Goal: Information Seeking & Learning: Learn about a topic

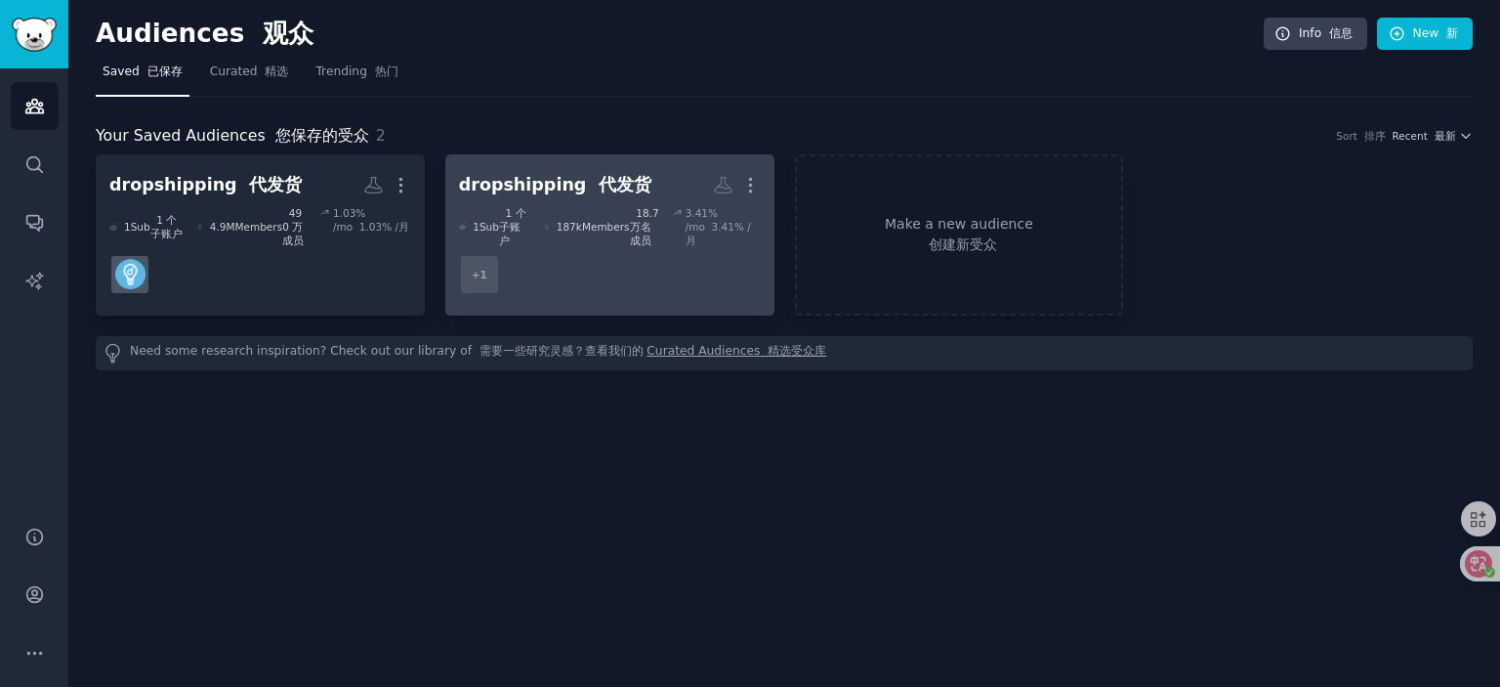
click at [550, 185] on div "dropshipping 代发货" at bounding box center [555, 185] width 192 height 24
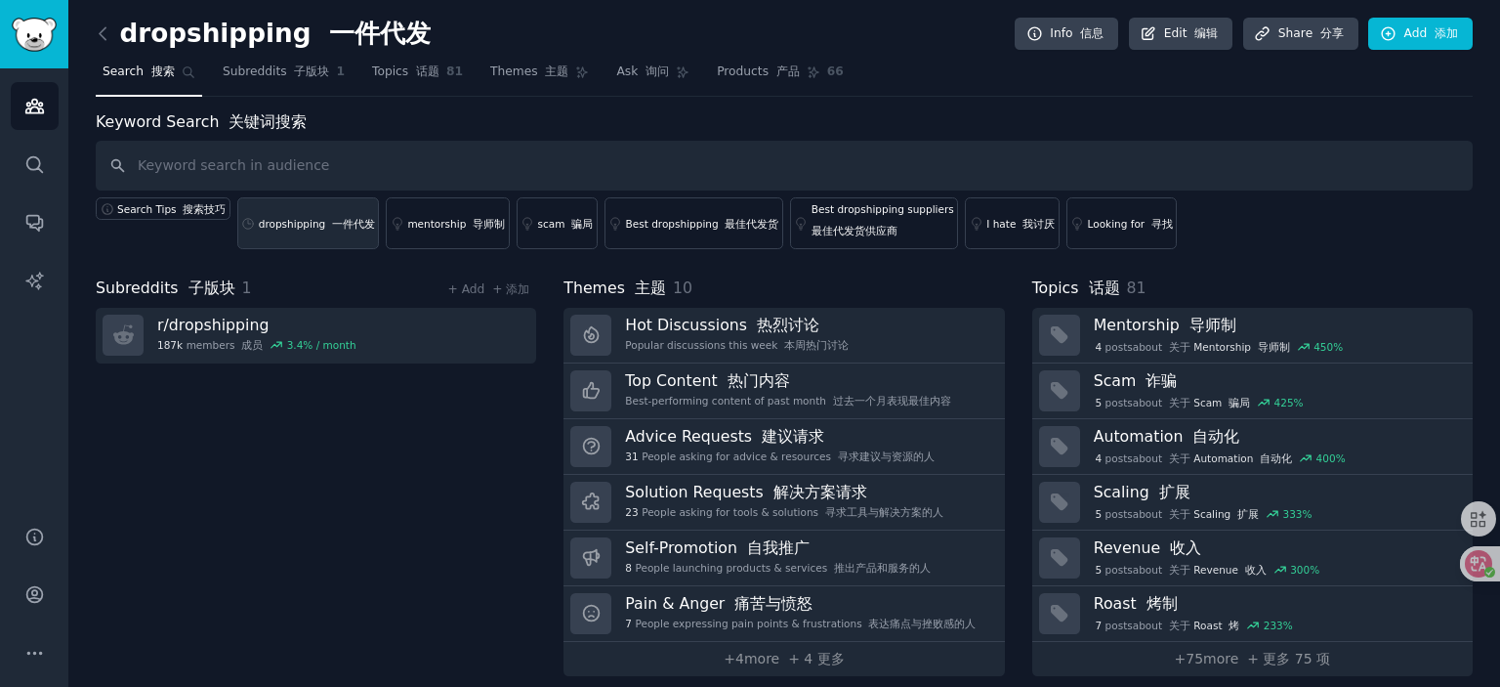
click at [295, 223] on div "dropshipping 一件代发" at bounding box center [317, 224] width 116 height 14
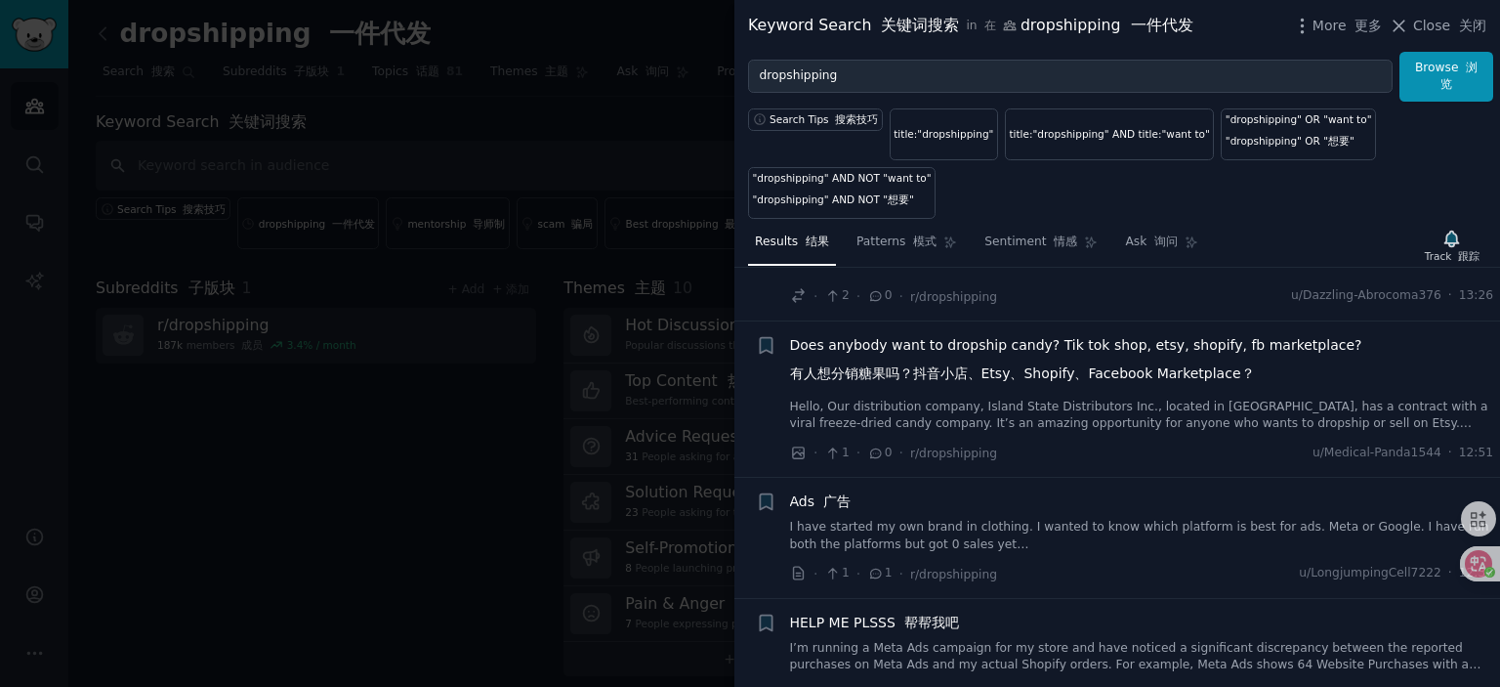
scroll to position [98, 0]
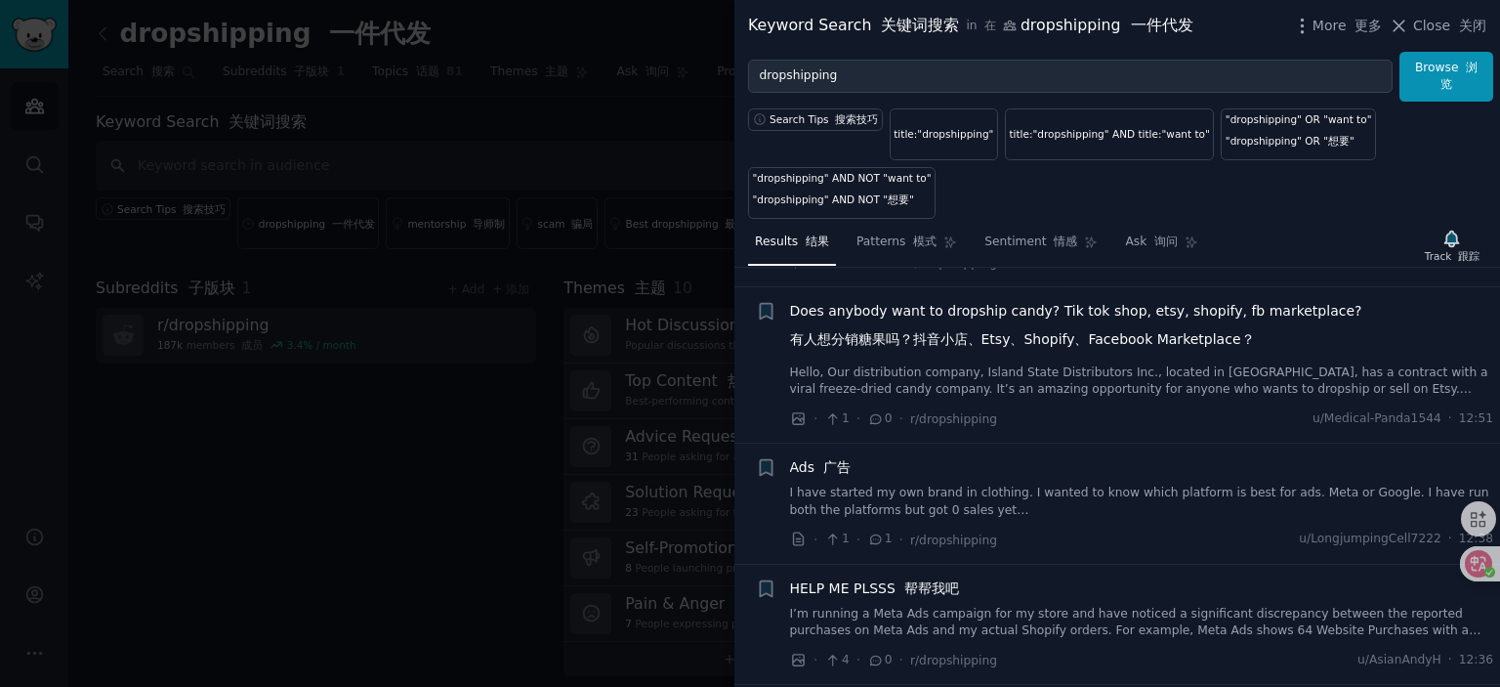
click at [1062, 379] on link "Hello, Our distribution company, Island State Distributors Inc., located in [GE…" at bounding box center [1142, 381] width 704 height 34
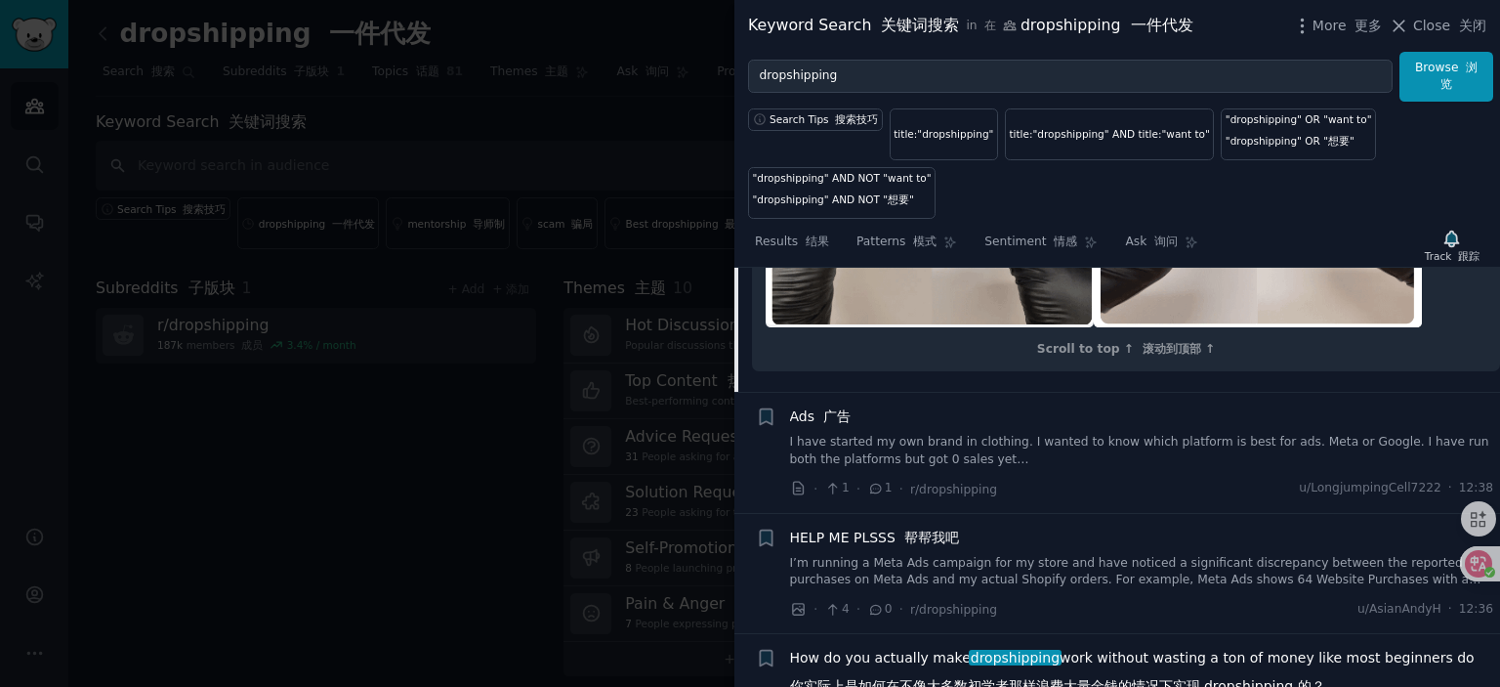
scroll to position [1191, 0]
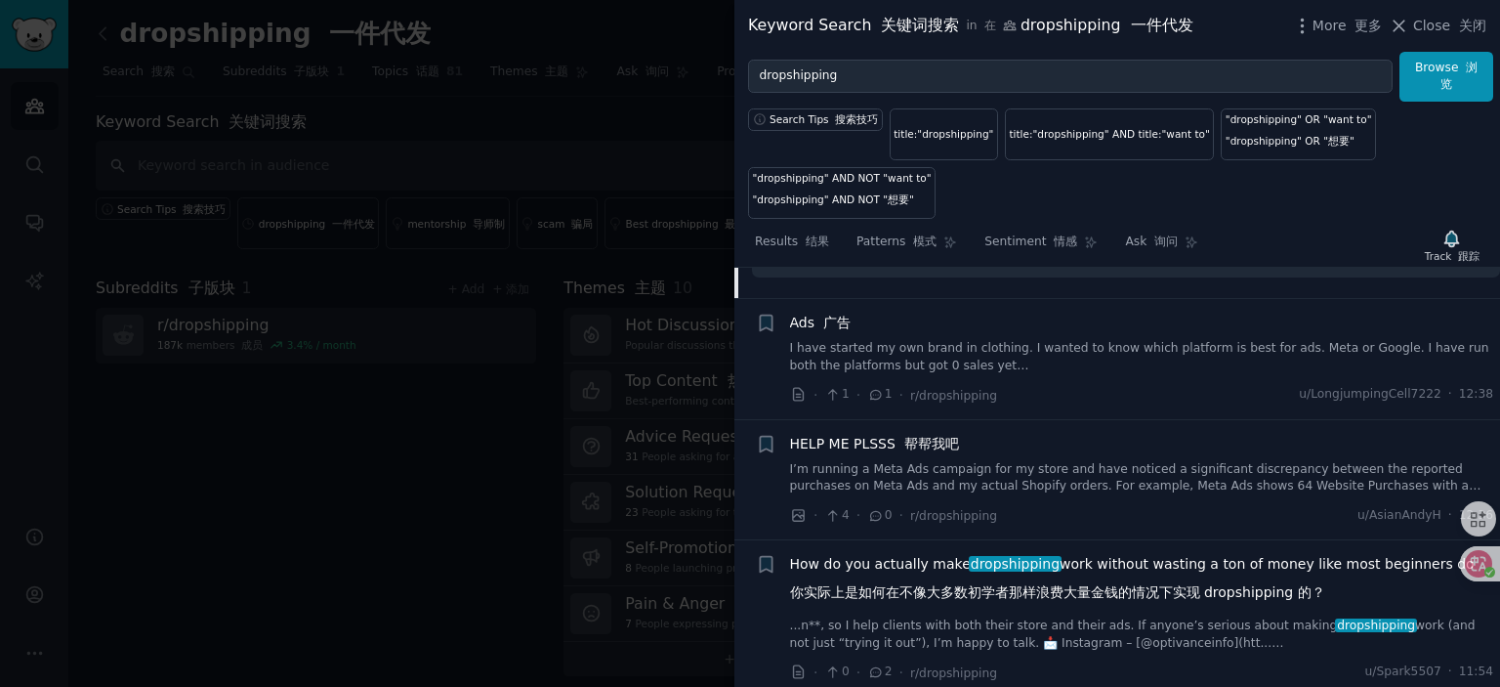
click at [921, 374] on link "I have started my own brand in clothing. I wanted to know which platform is bes…" at bounding box center [1142, 357] width 704 height 34
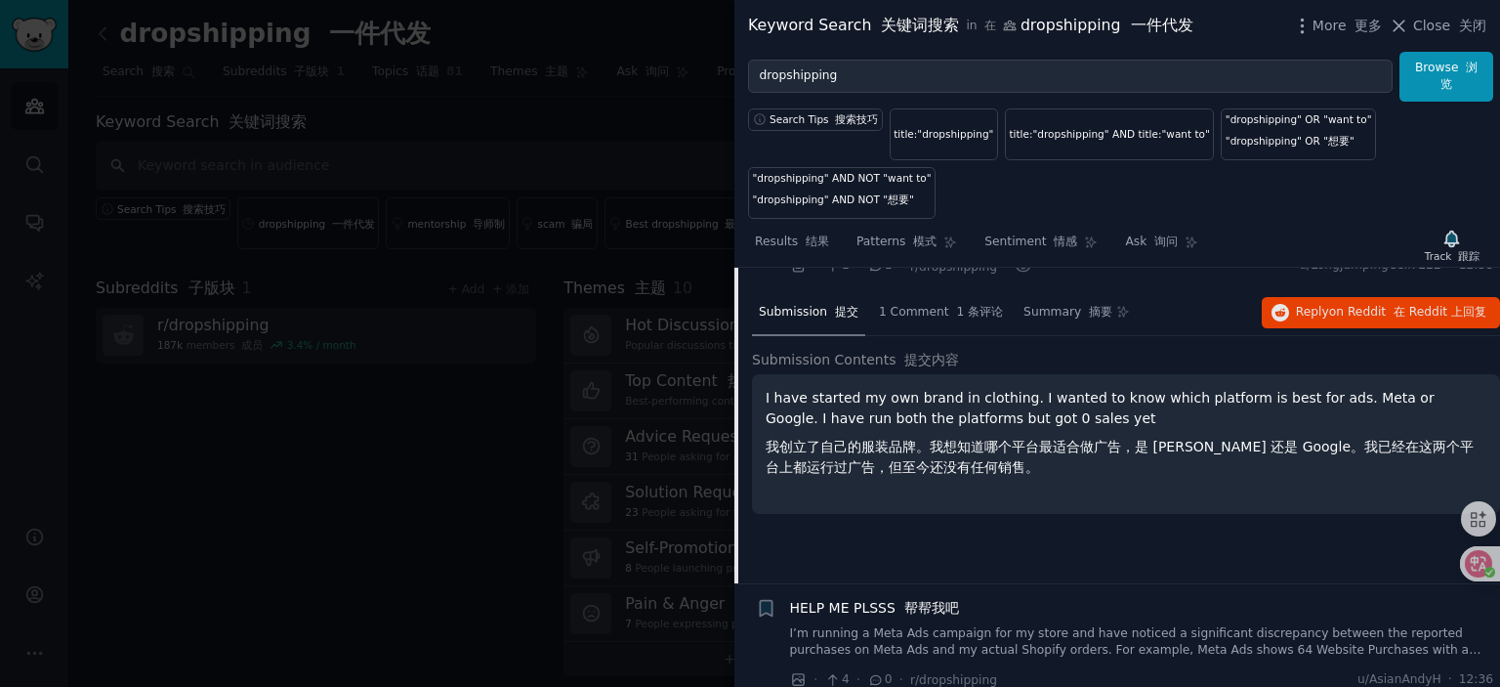
scroll to position [664, 0]
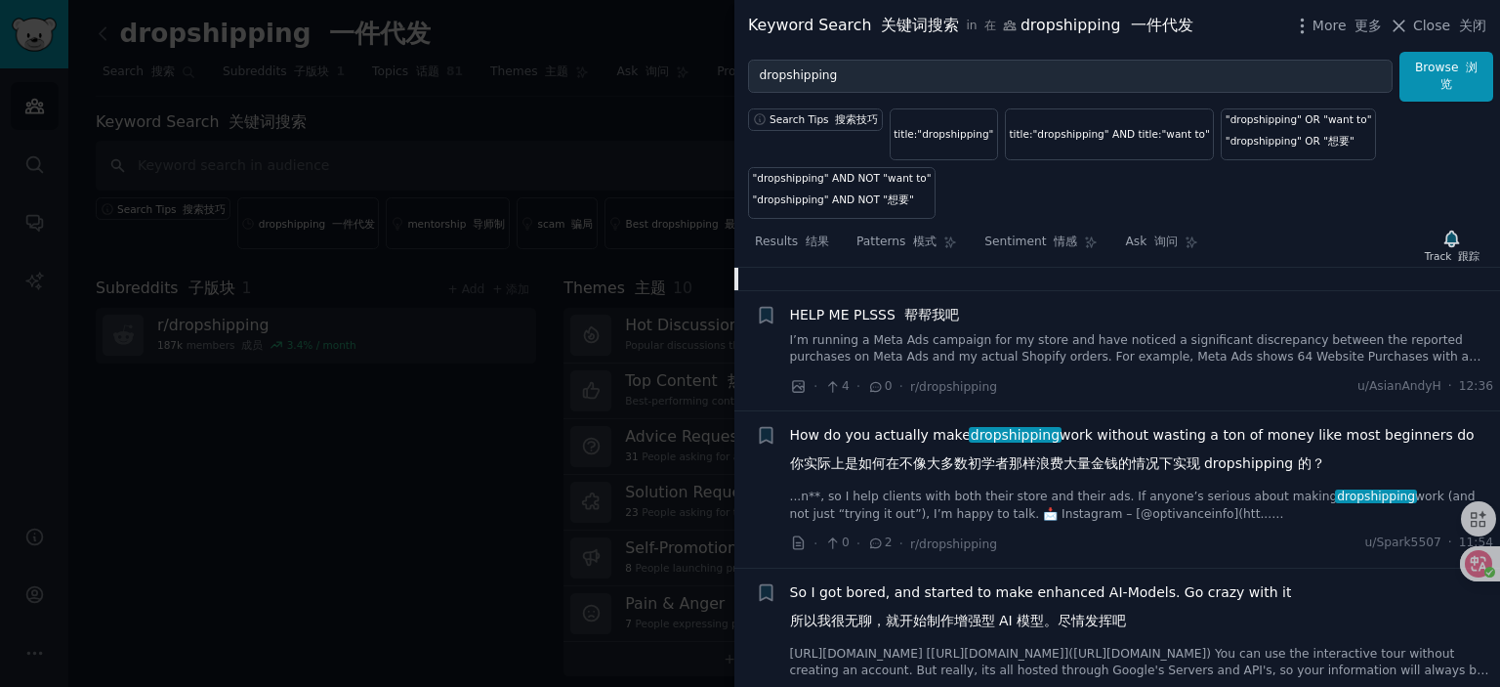
click at [1010, 351] on link "I’m running a Meta Ads campaign for my store and have noticed a significant dis…" at bounding box center [1142, 349] width 704 height 34
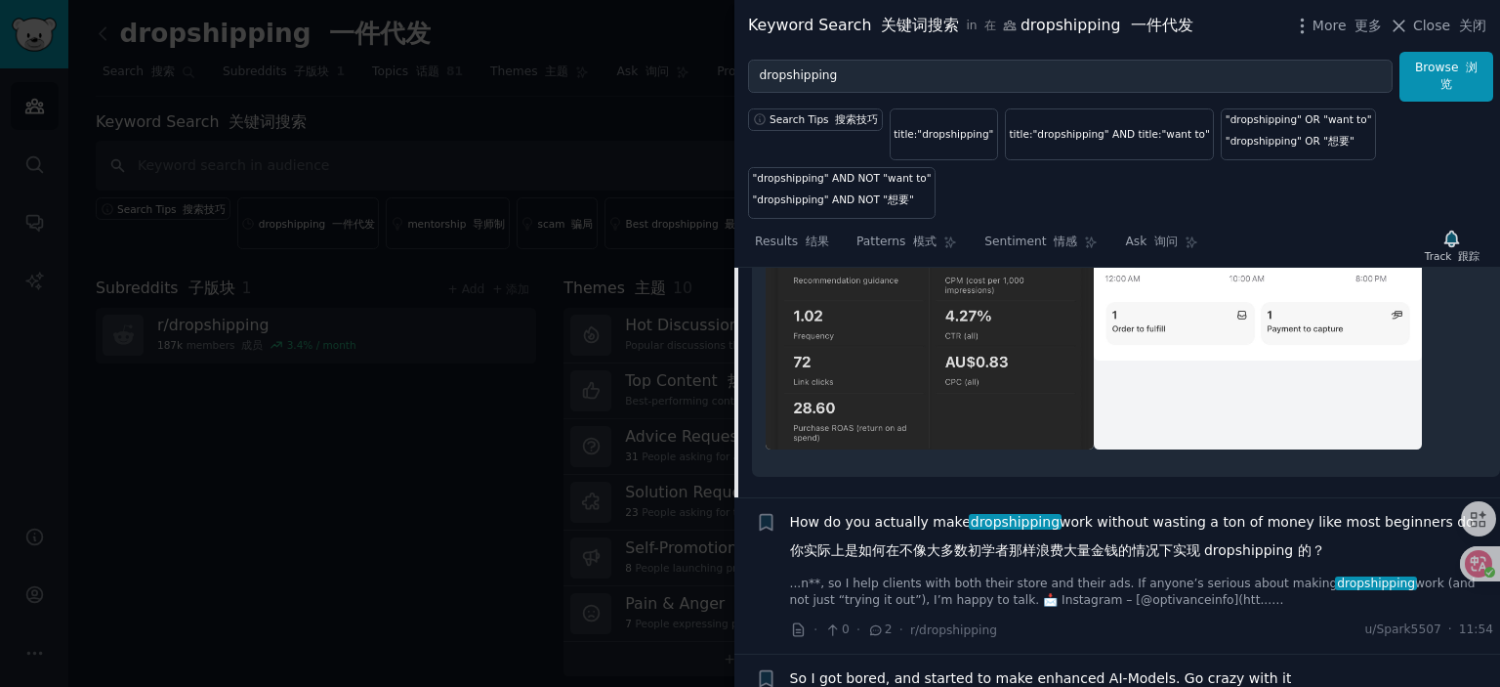
scroll to position [1370, 0]
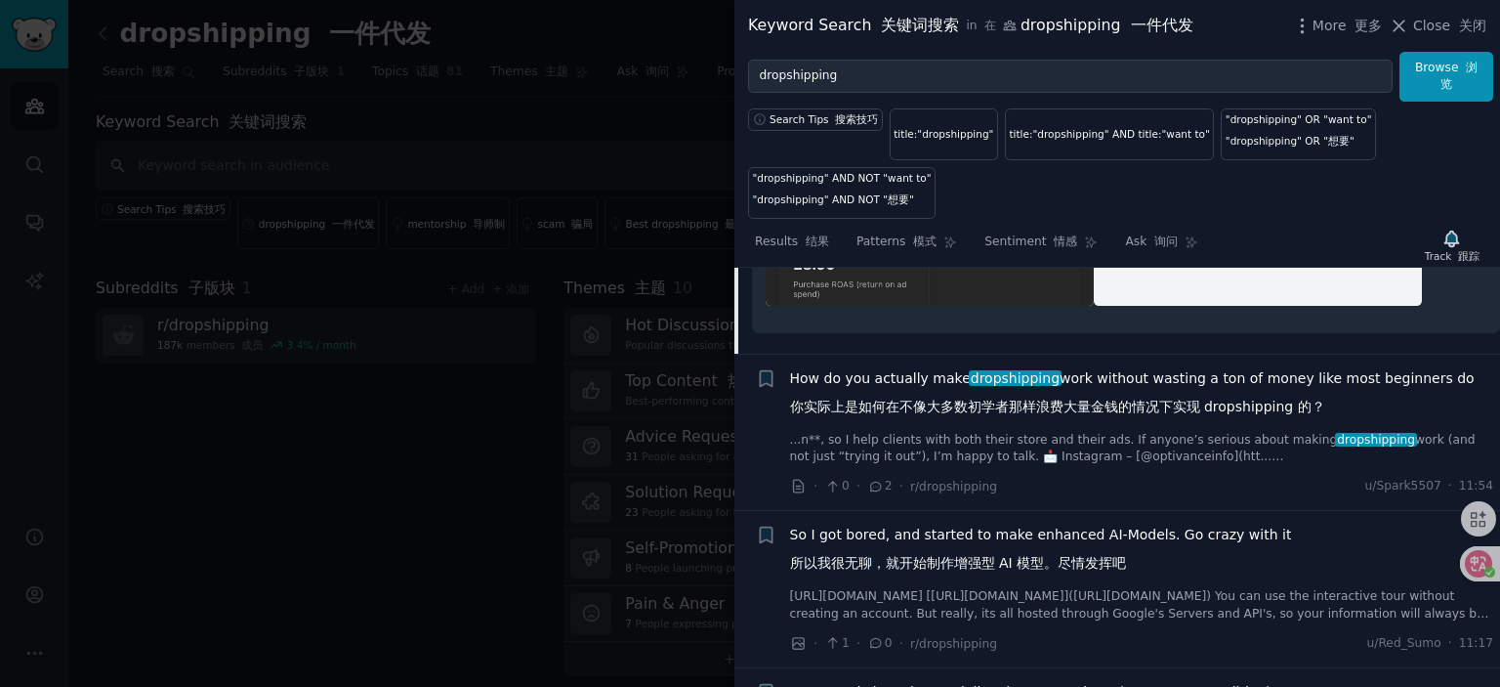
click at [908, 368] on span "How do you actually make dropshipping work without wasting a ton of money like …" at bounding box center [1132, 396] width 685 height 57
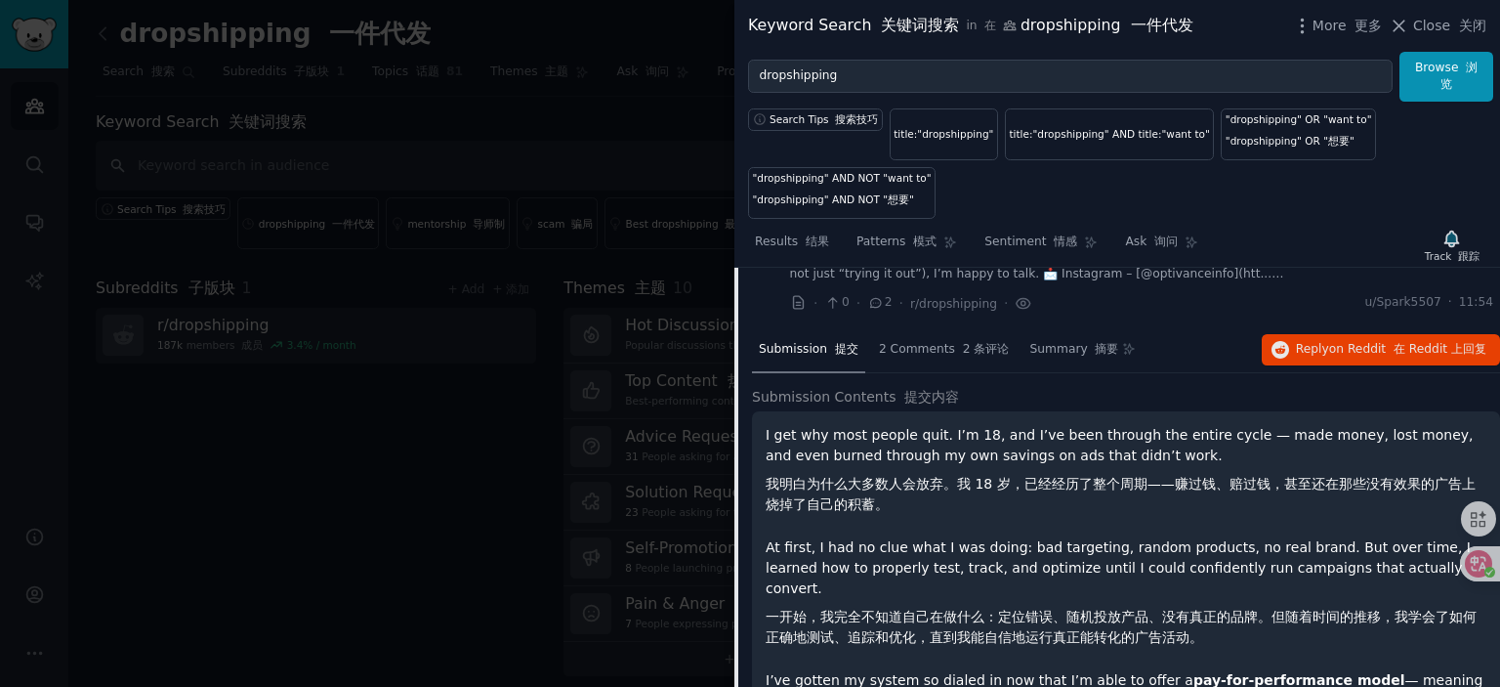
scroll to position [709, 0]
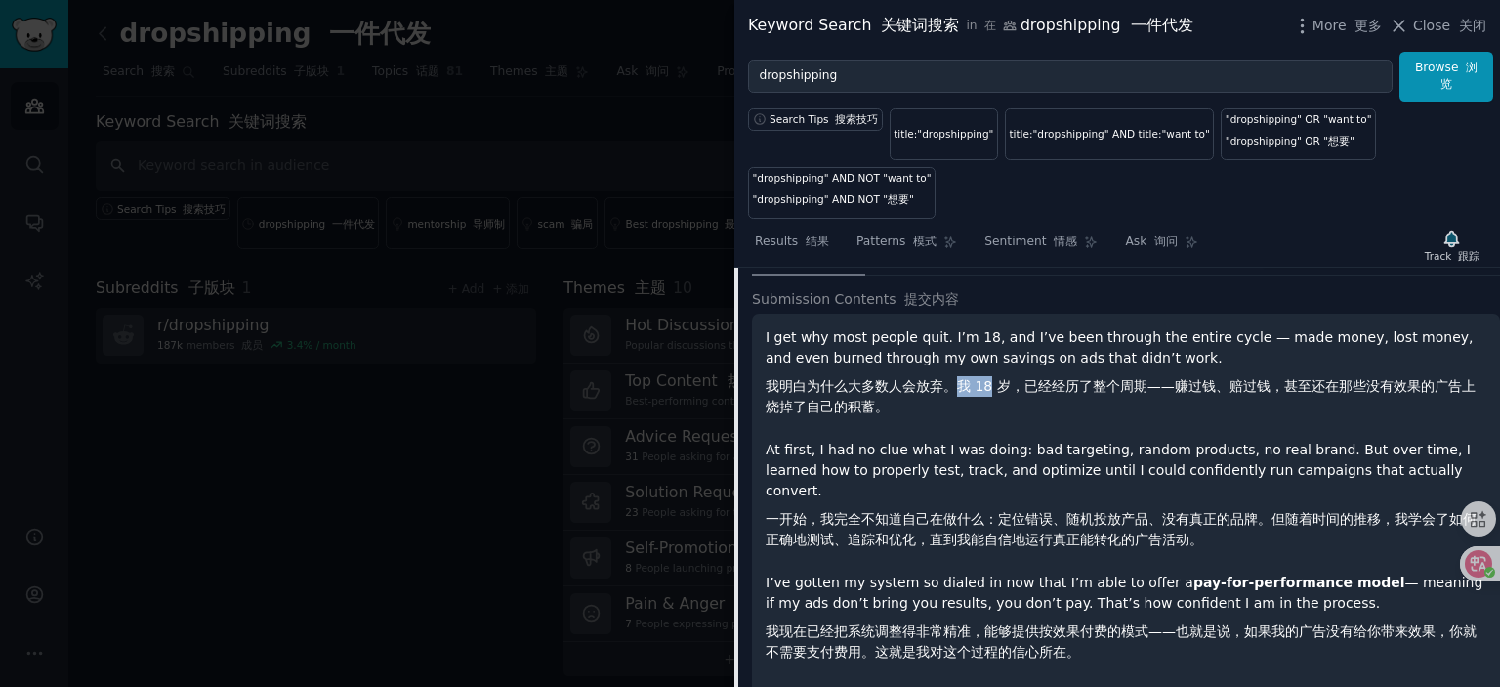
drag, startPoint x: 957, startPoint y: 382, endPoint x: 992, endPoint y: 388, distance: 35.6
click at [992, 388] on font "我明白为什么大多数人会放弃。我 18 岁，已经经历了整个周期——赚过钱、赔过钱，甚至还在那些没有效果的广告上烧掉了自己的积蓄。" at bounding box center [1121, 396] width 710 height 36
click at [926, 407] on font "我明白为什么大多数人会放弃。我 18 岁，已经经历了整个周期——赚过钱、赔过钱，甚至还在那些没有效果的广告上烧掉了自己的积蓄。" at bounding box center [1126, 396] width 721 height 41
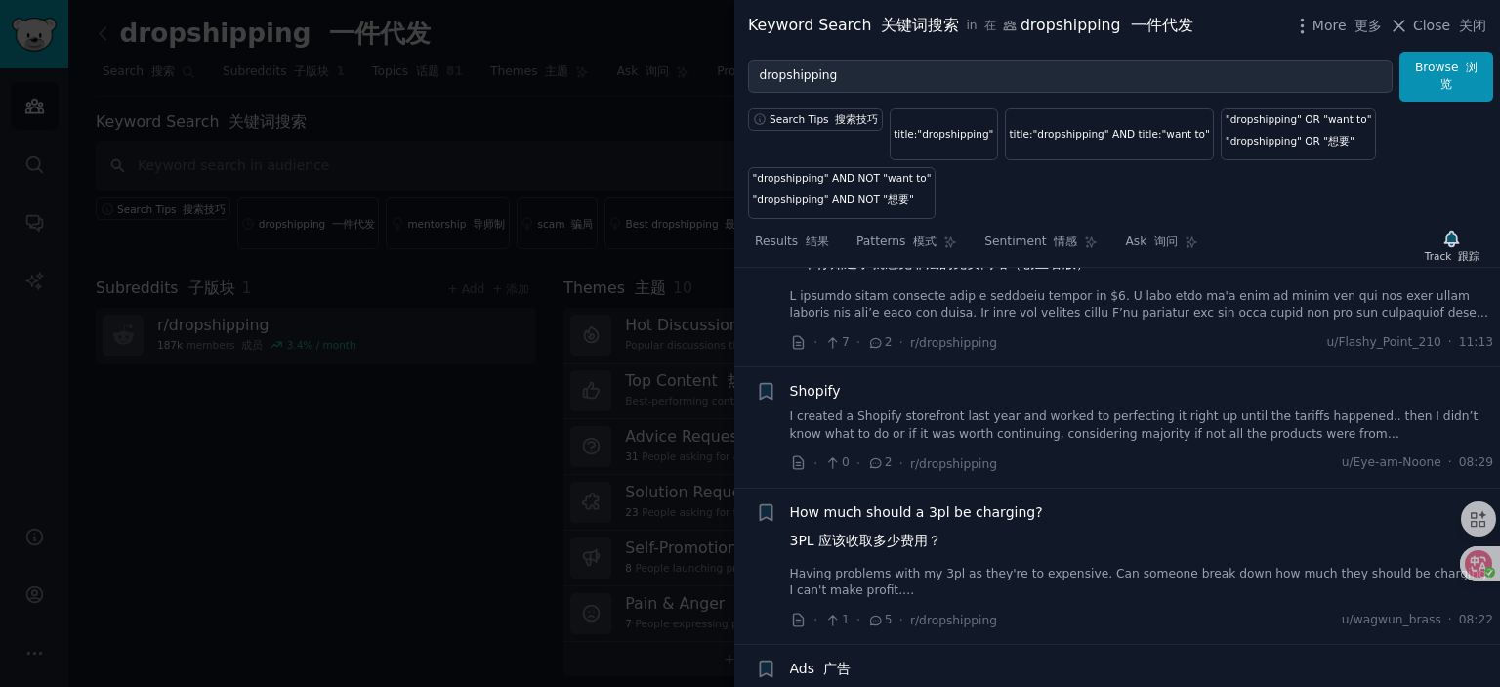
scroll to position [1588, 0]
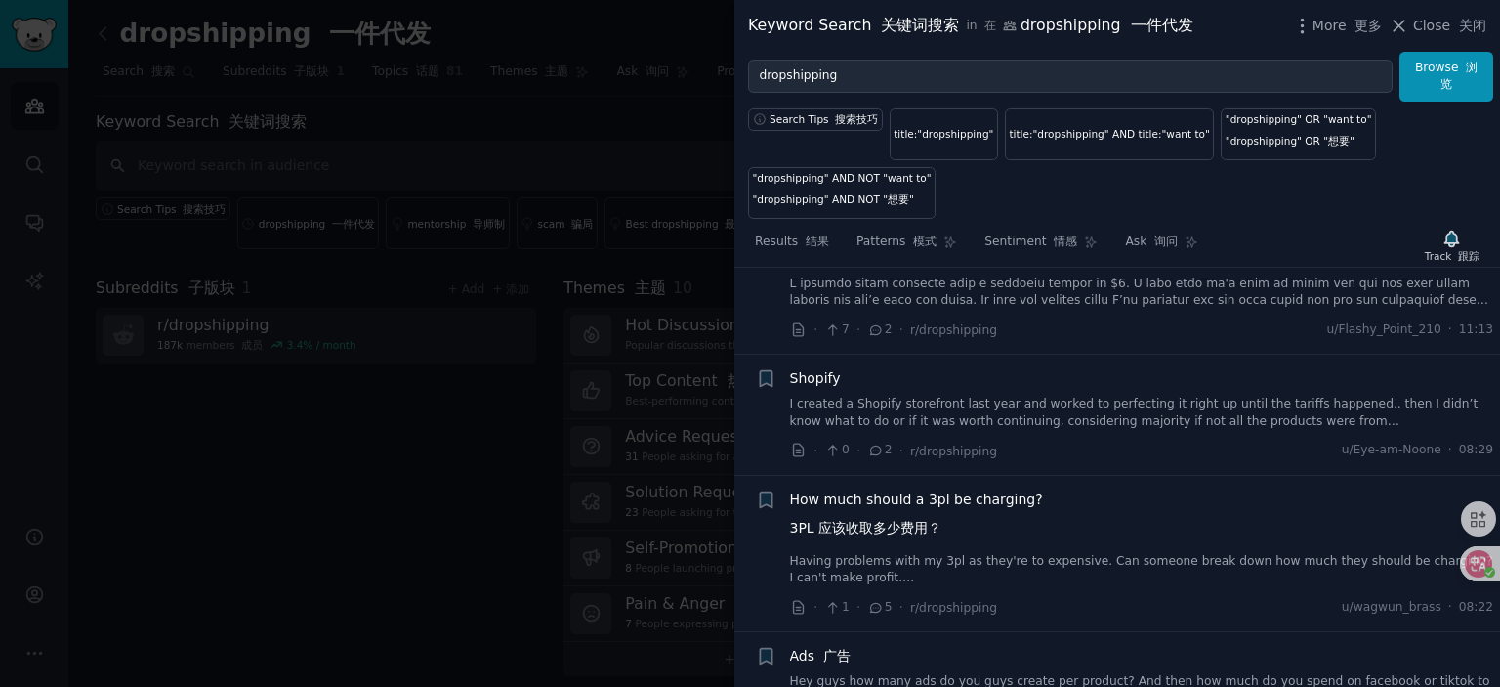
click at [824, 374] on span "Shopify" at bounding box center [815, 378] width 51 height 21
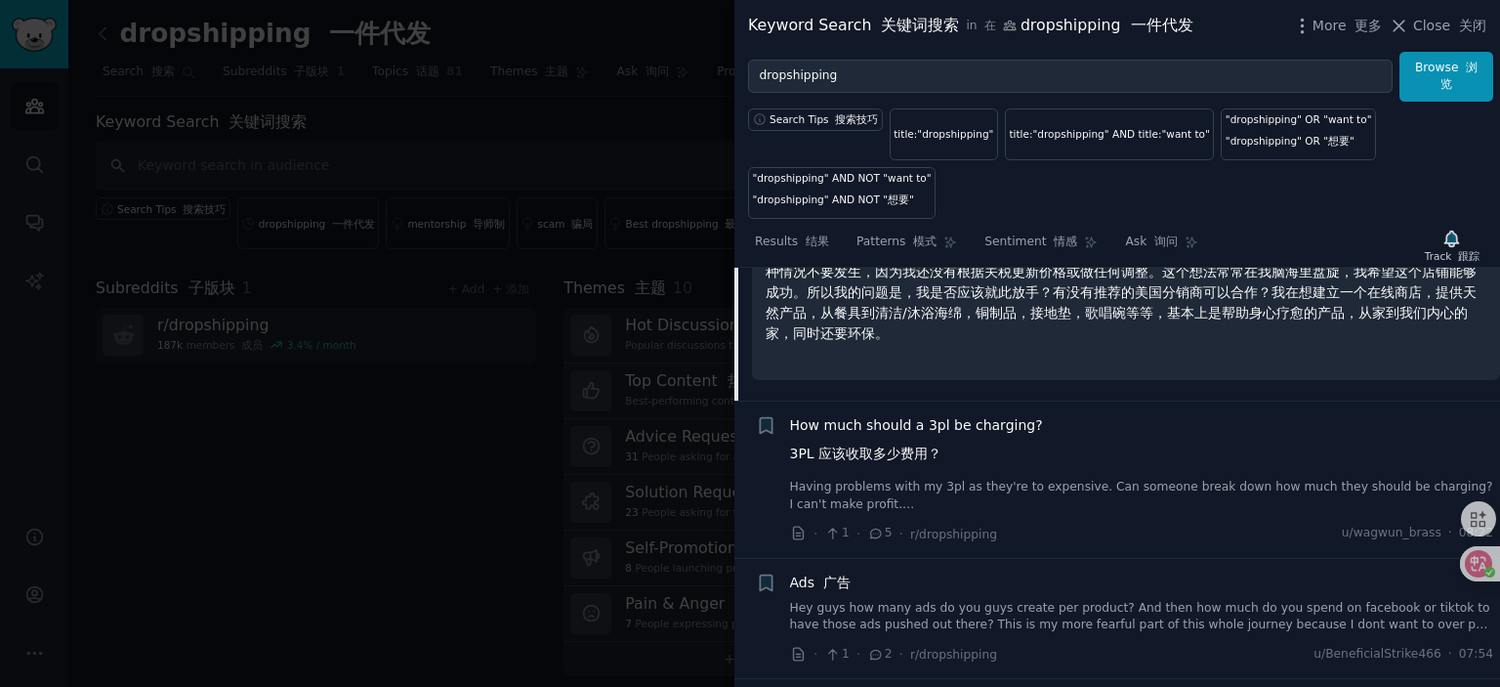
scroll to position [1473, 0]
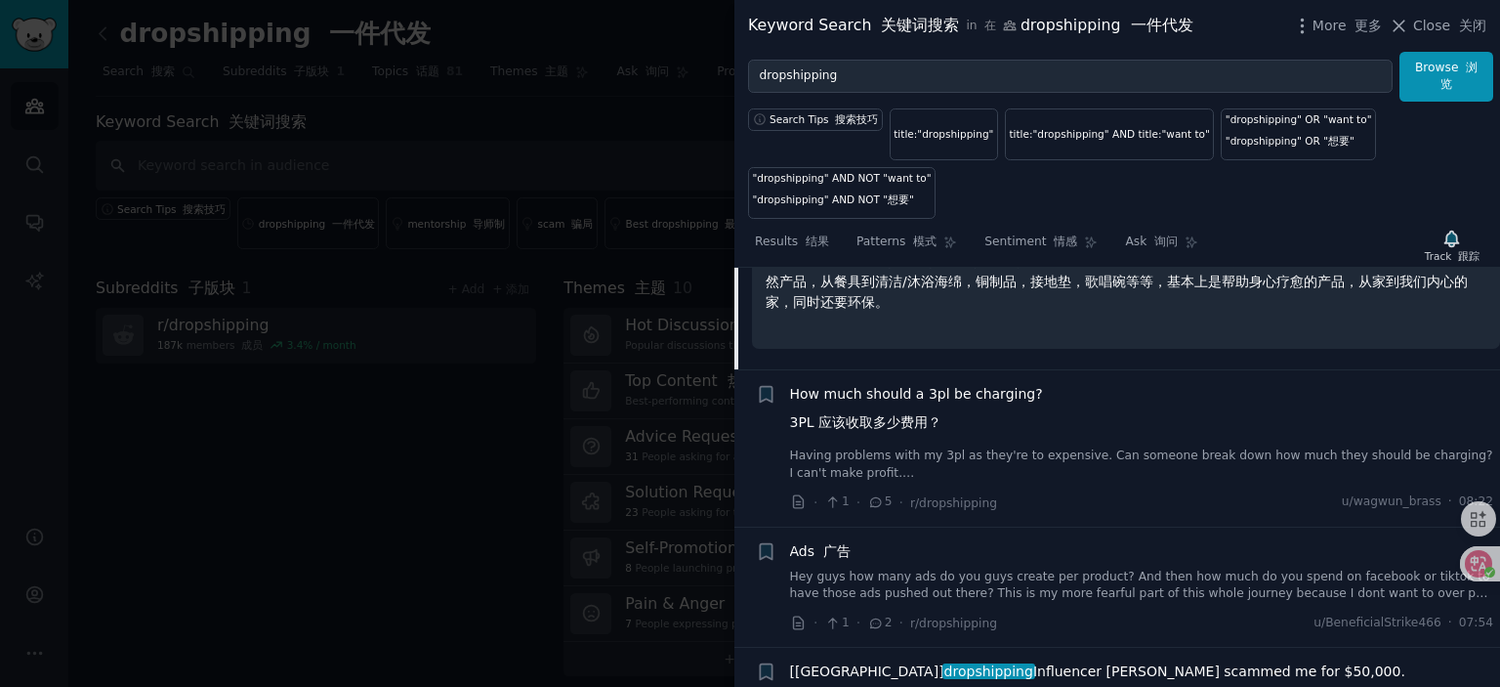
click at [949, 384] on span "How much should a 3pl be charging? 3PL 应该收取多少费用？" at bounding box center [916, 412] width 253 height 57
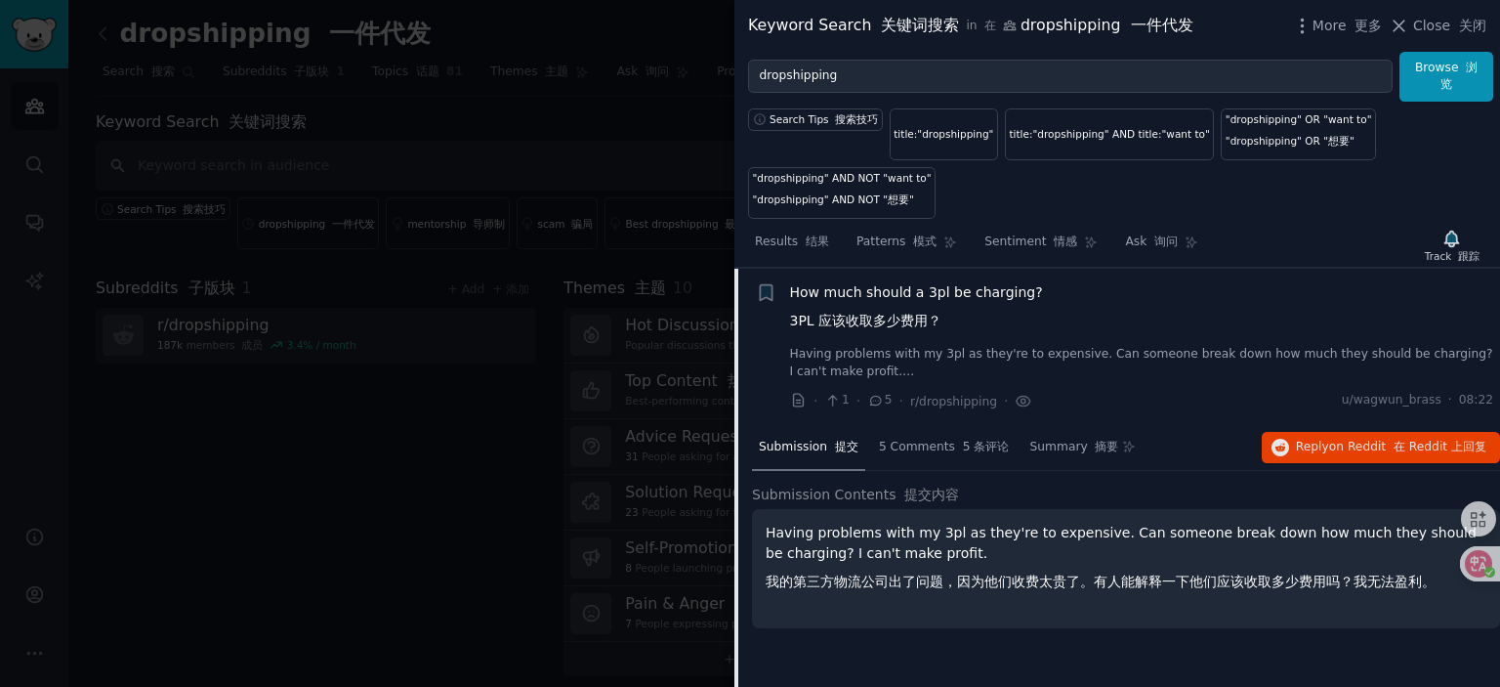
scroll to position [1202, 0]
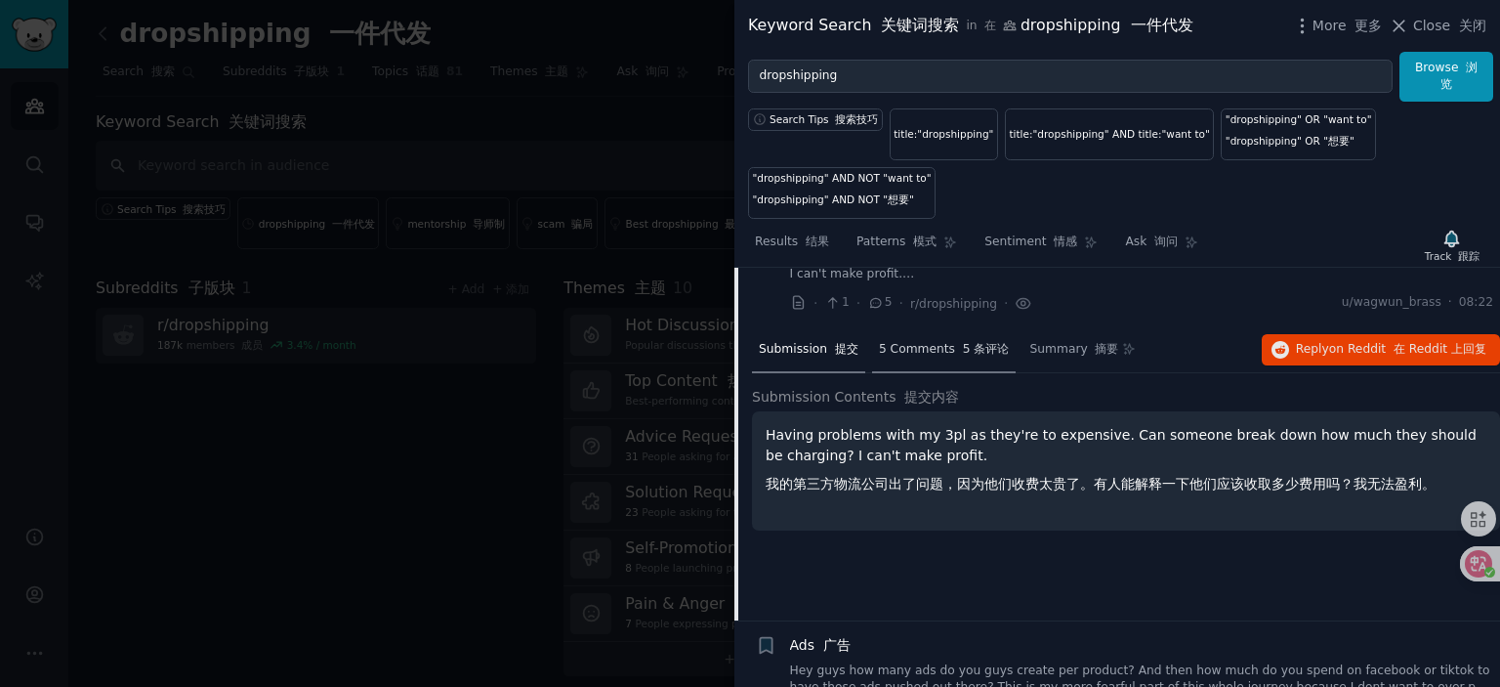
click at [945, 342] on span "5 Comments 5 条评论" at bounding box center [944, 350] width 131 height 18
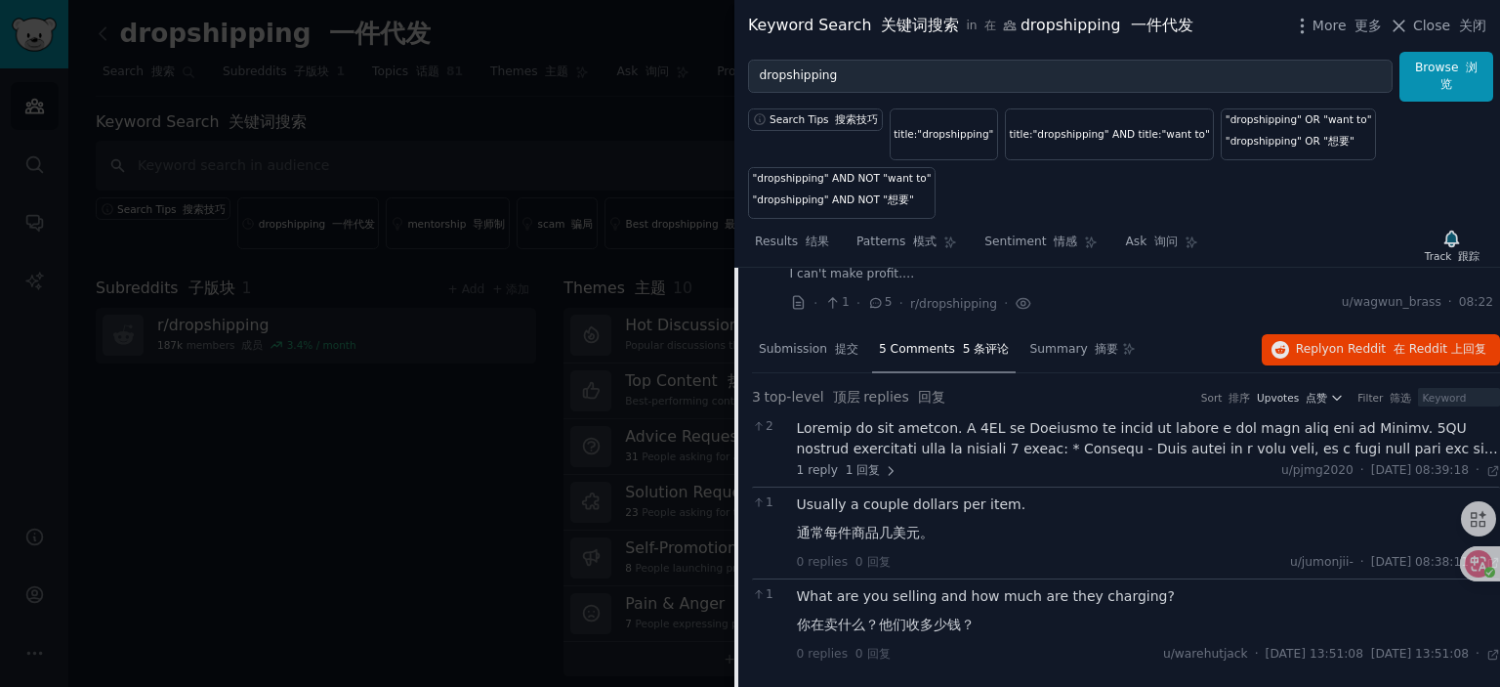
click at [1018, 422] on div at bounding box center [1149, 438] width 704 height 41
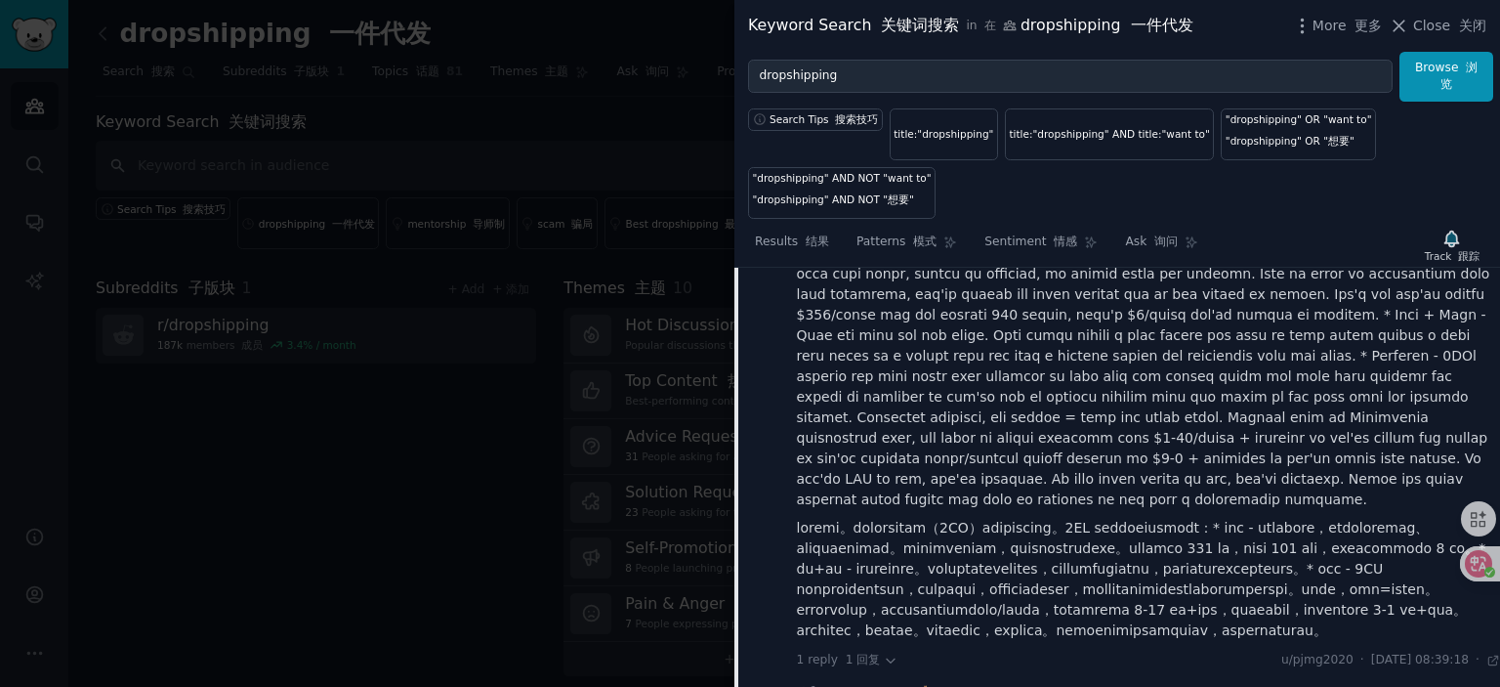
scroll to position [1495, 0]
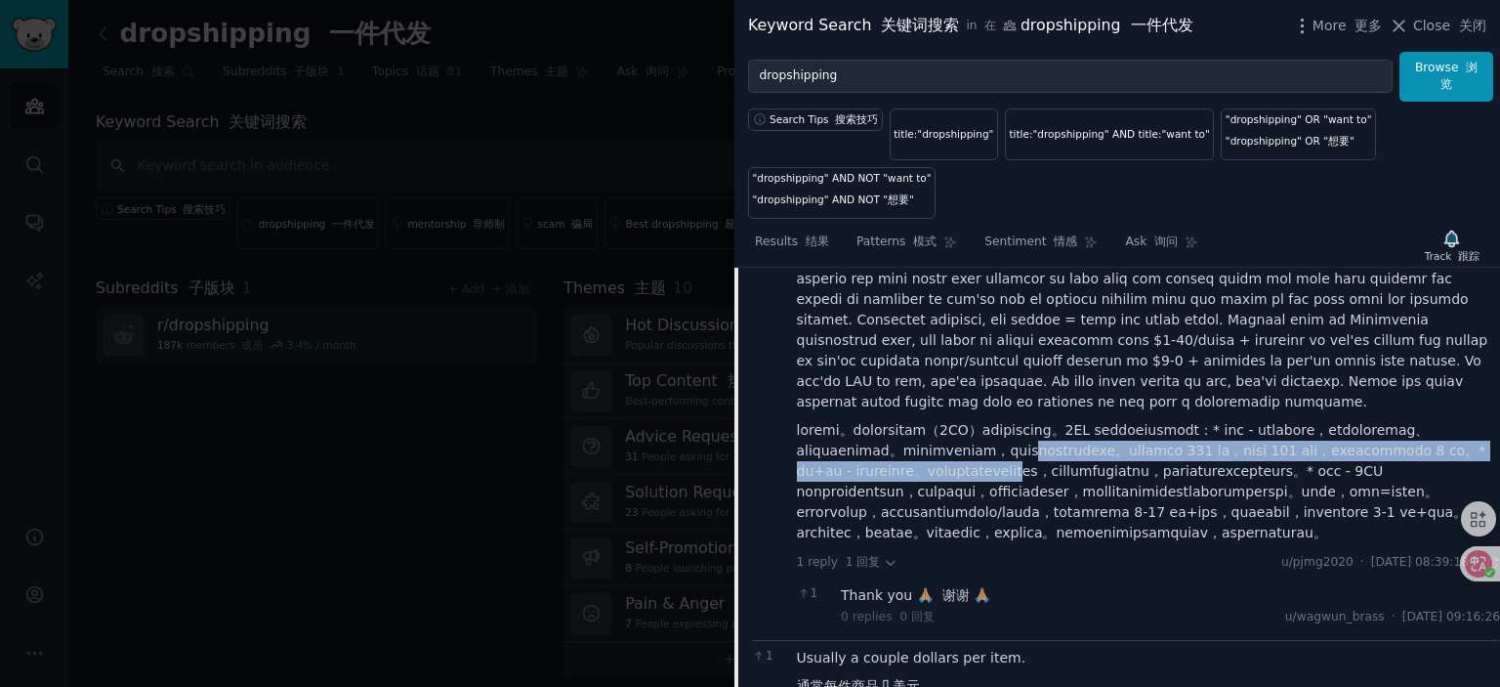
drag, startPoint x: 814, startPoint y: 466, endPoint x: 1202, endPoint y: 487, distance: 389.3
click at [1202, 487] on font at bounding box center [1141, 481] width 689 height 118
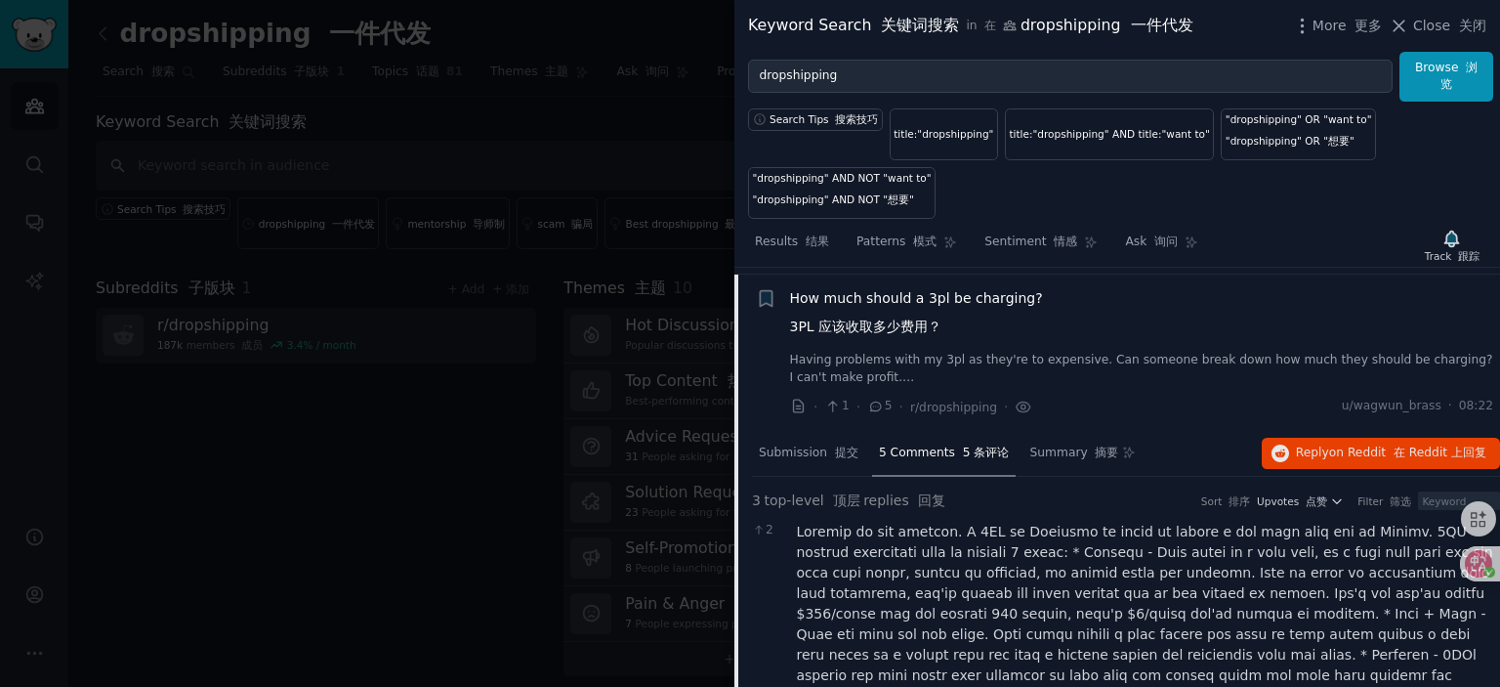
scroll to position [1007, 0]
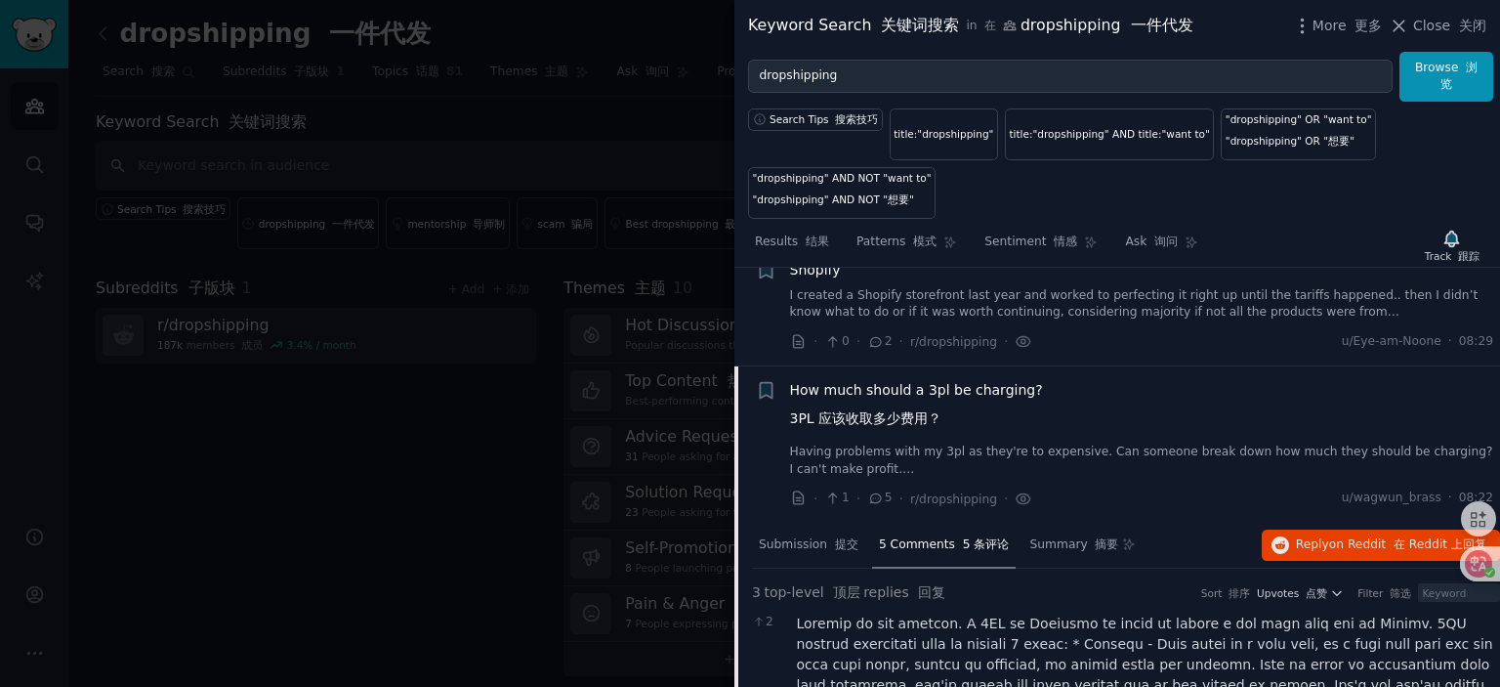
click at [938, 384] on span "How much should a 3pl be charging? 3PL 应该收取多少费用？" at bounding box center [916, 408] width 253 height 57
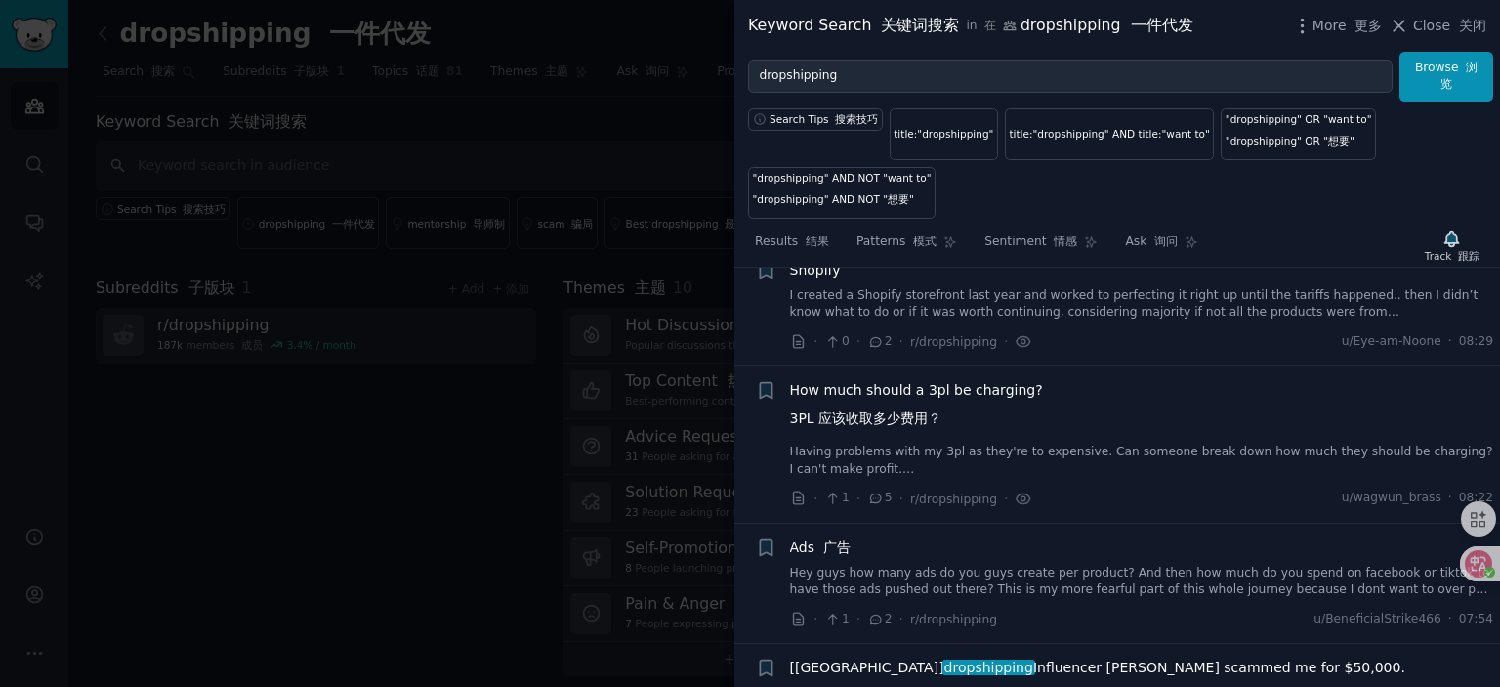
scroll to position [1105, 0]
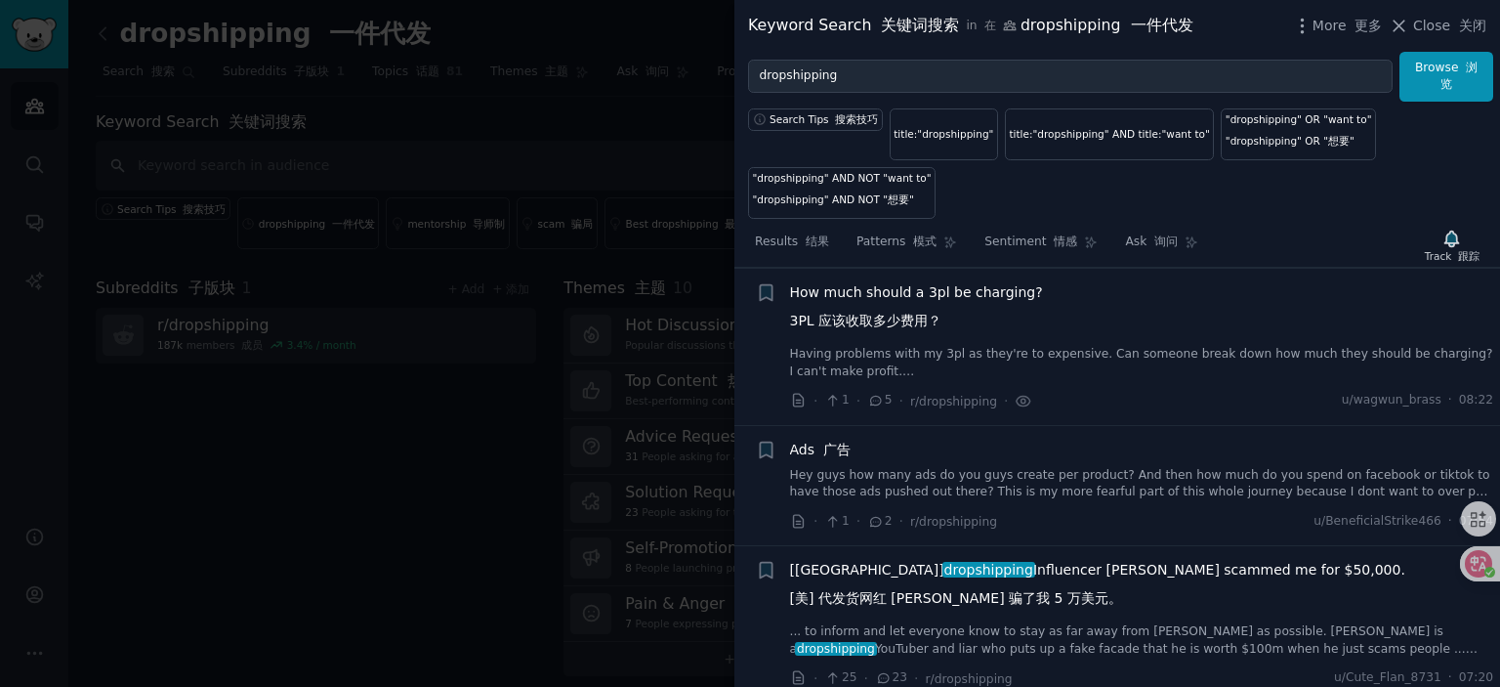
click at [965, 472] on link "Hey guys how many ads do you guys create per product? And then how much do you …" at bounding box center [1142, 484] width 704 height 34
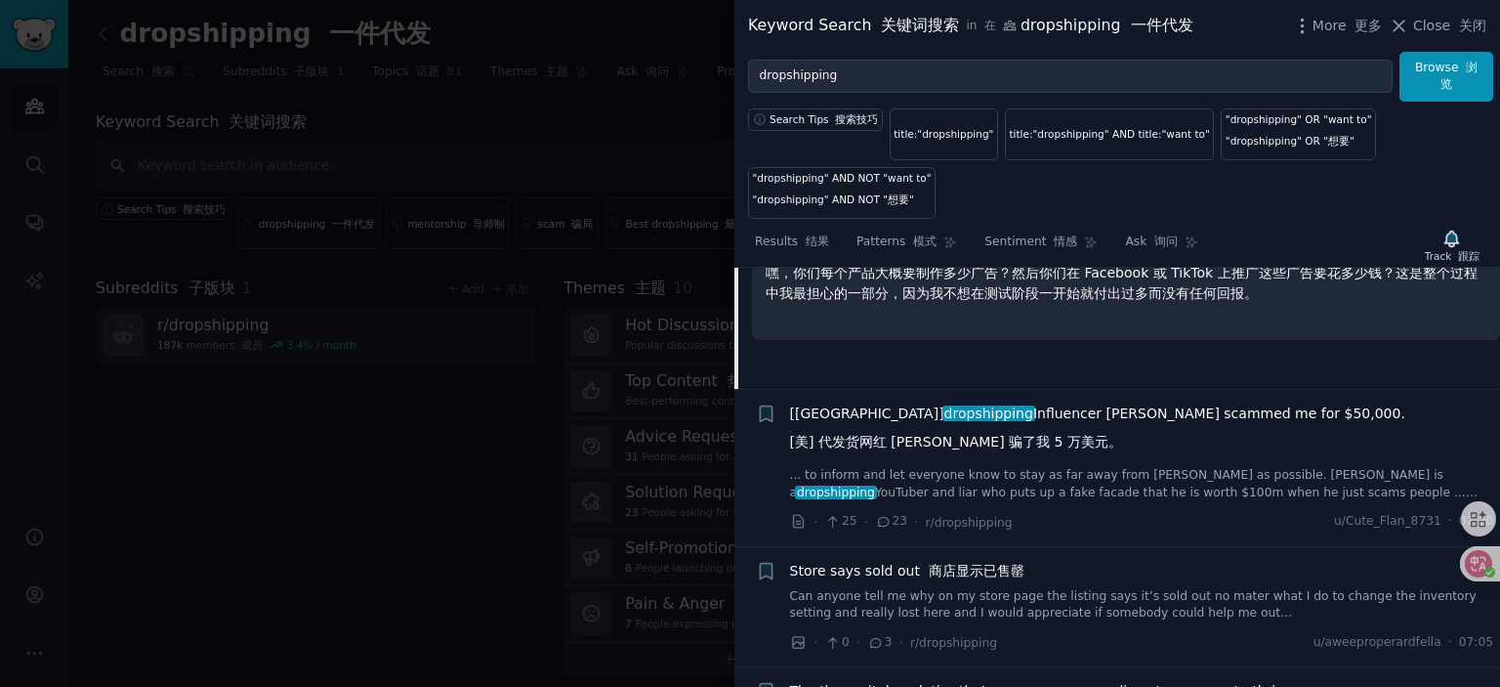
scroll to position [1651, 0]
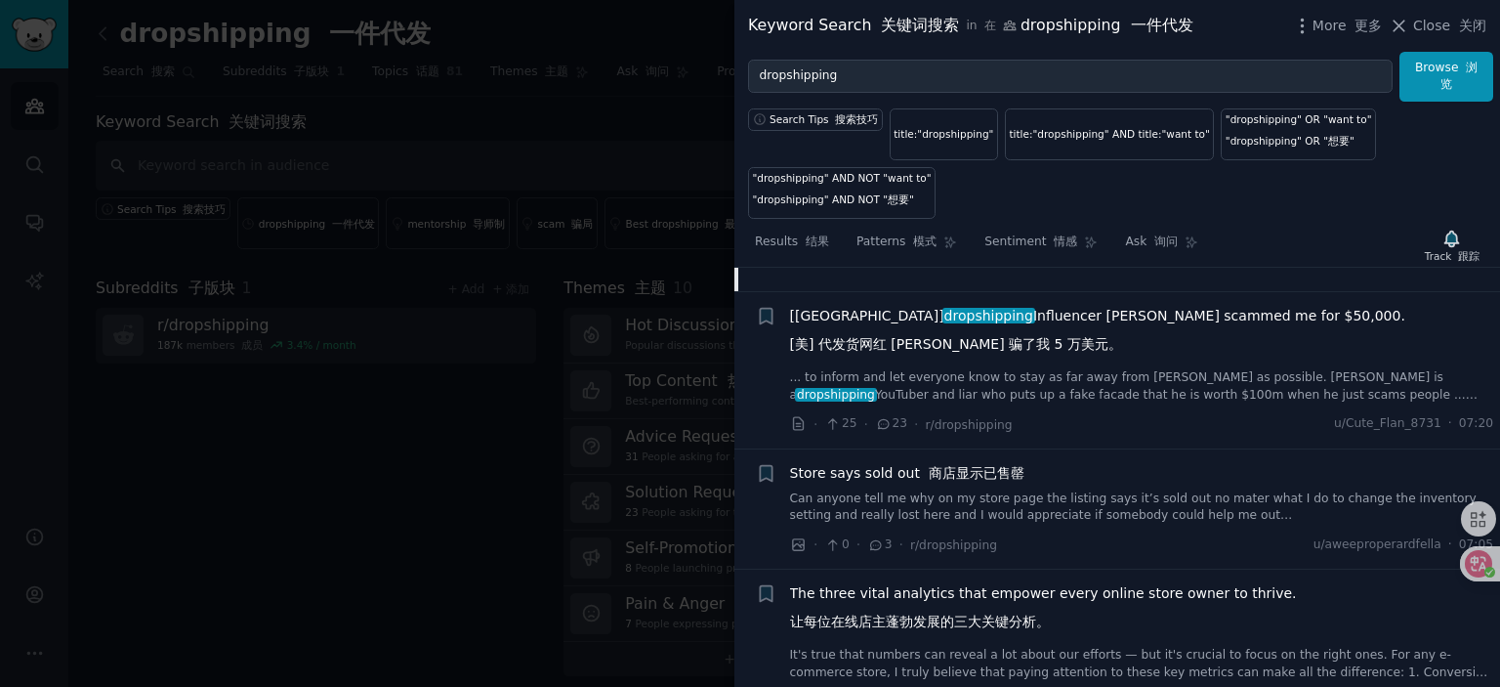
click at [1016, 347] on font "[美] 代发货网红 [PERSON_NAME] 骗了我 5 万美元。" at bounding box center [956, 344] width 332 height 16
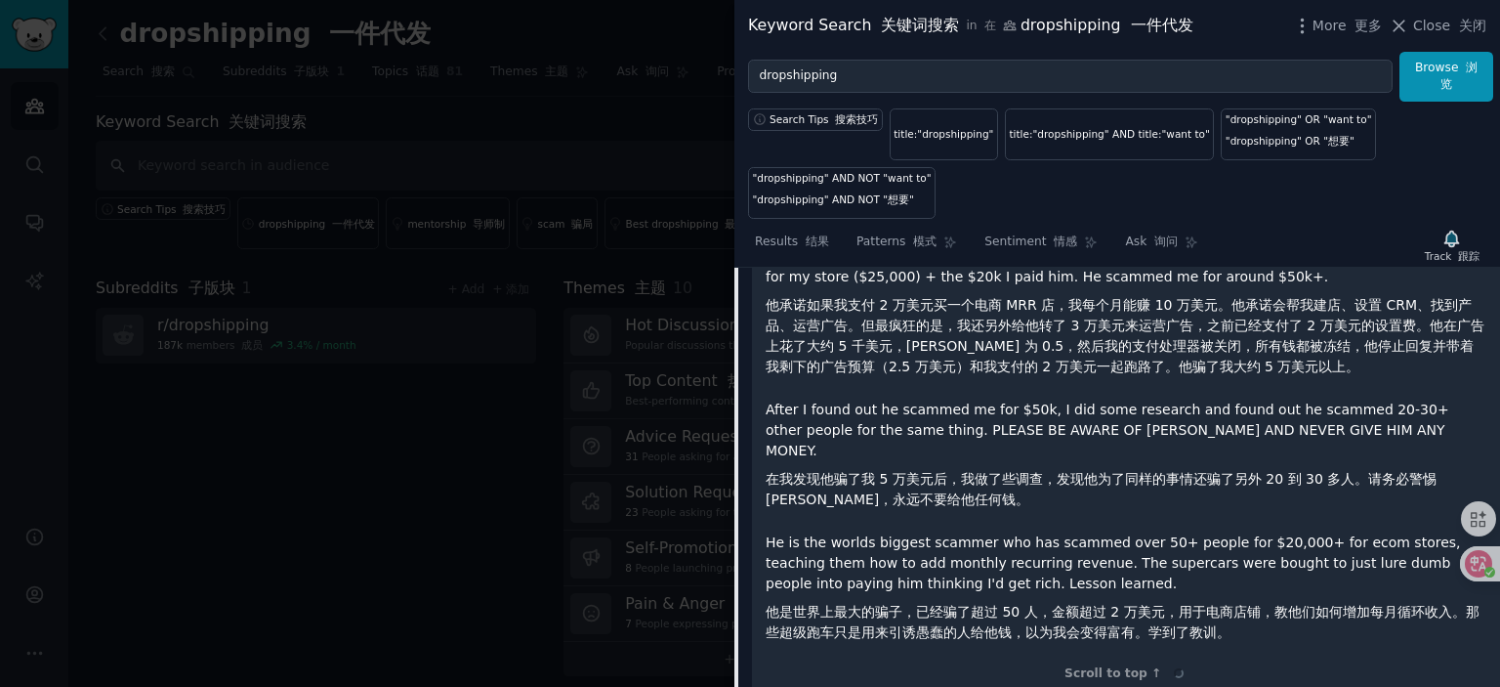
scroll to position [2065, 0]
